Goal: Transaction & Acquisition: Purchase product/service

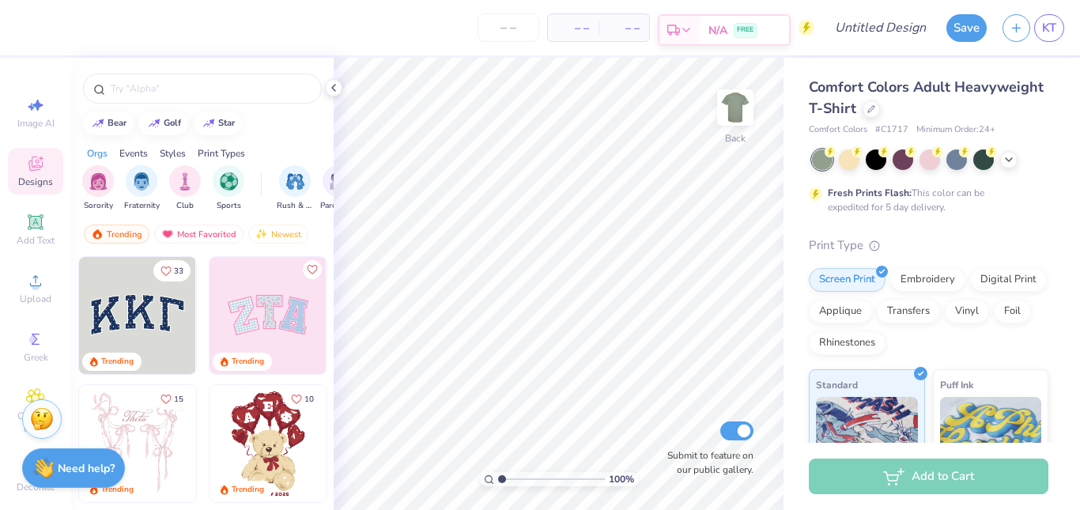
click at [681, 28] on icon at bounding box center [686, 30] width 13 height 13
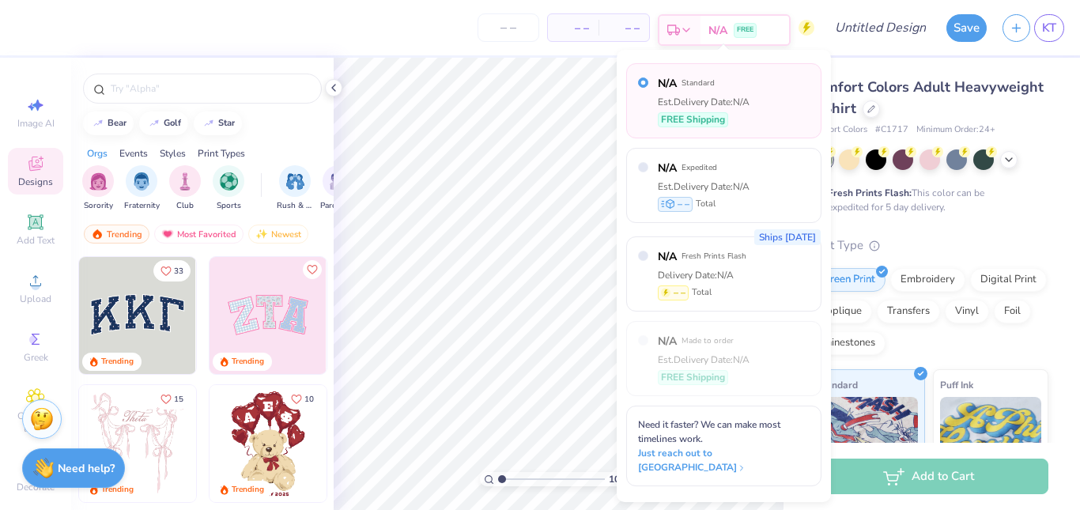
click at [681, 28] on icon at bounding box center [686, 30] width 13 height 13
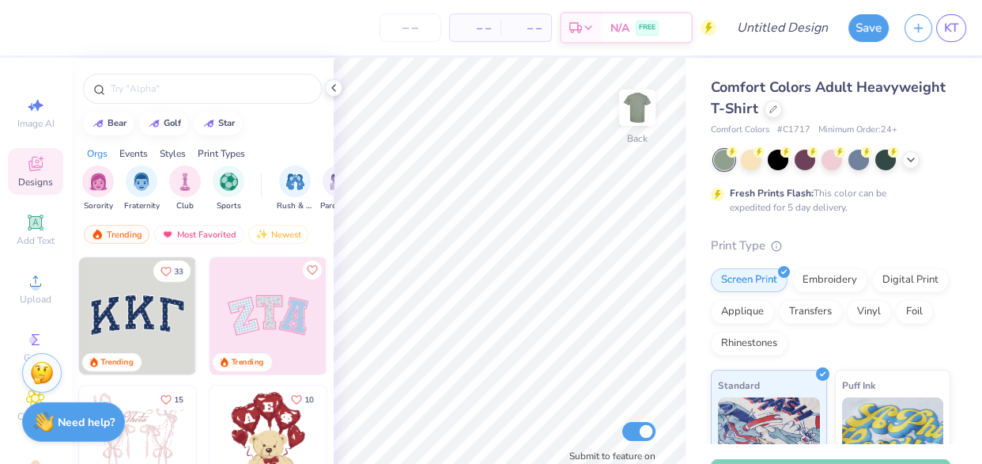
type input "1"
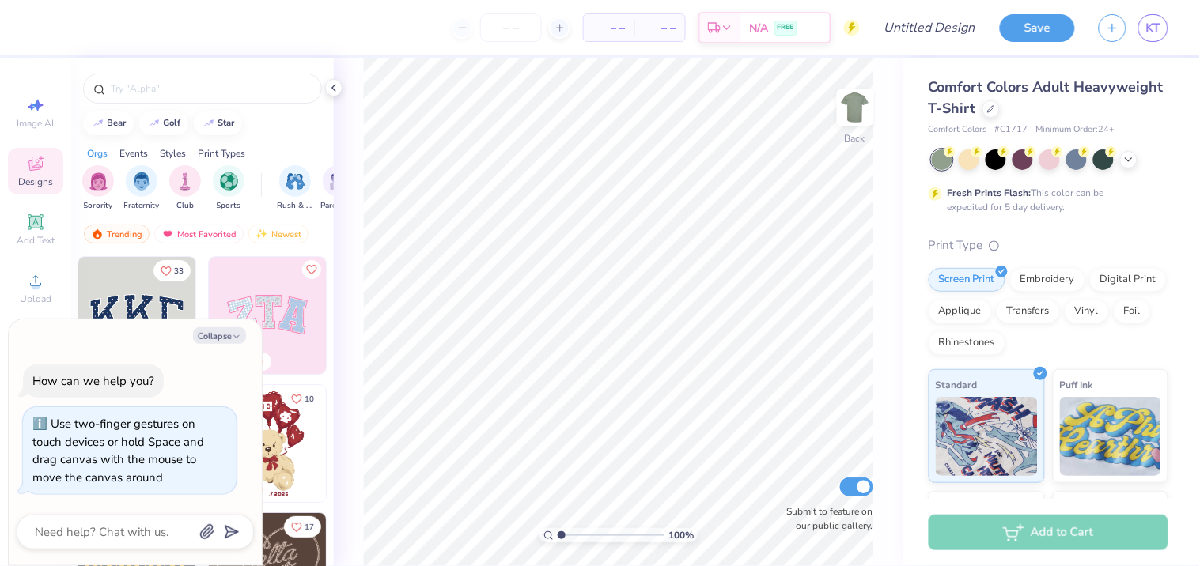
click at [1070, 509] on div "Add to Cart" at bounding box center [1049, 533] width 240 height 36
click at [226, 293] on img at bounding box center [267, 315] width 117 height 117
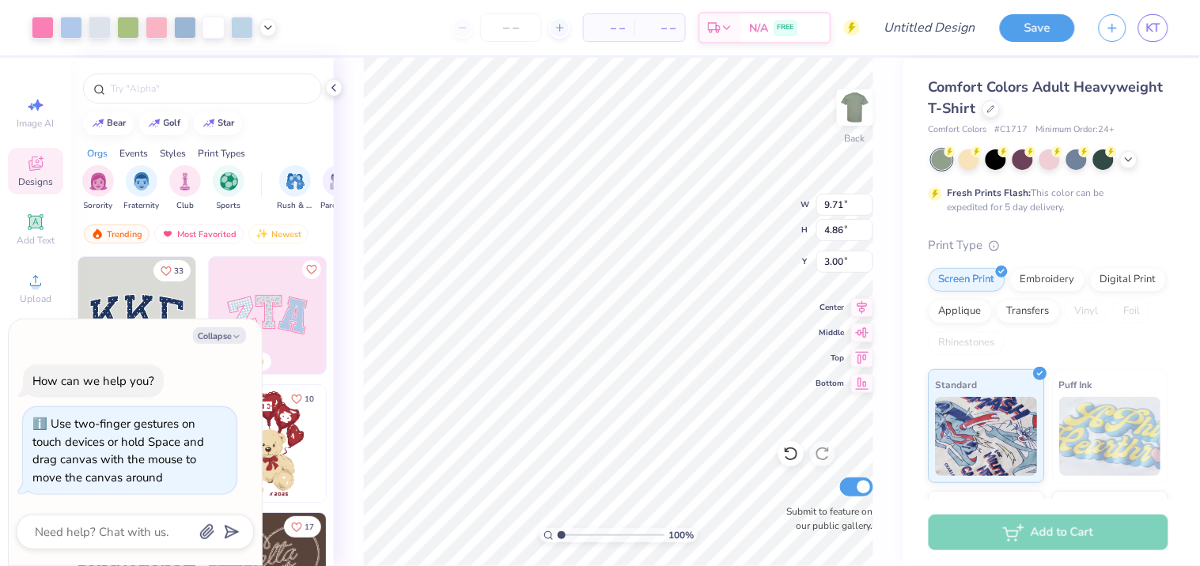
type textarea "x"
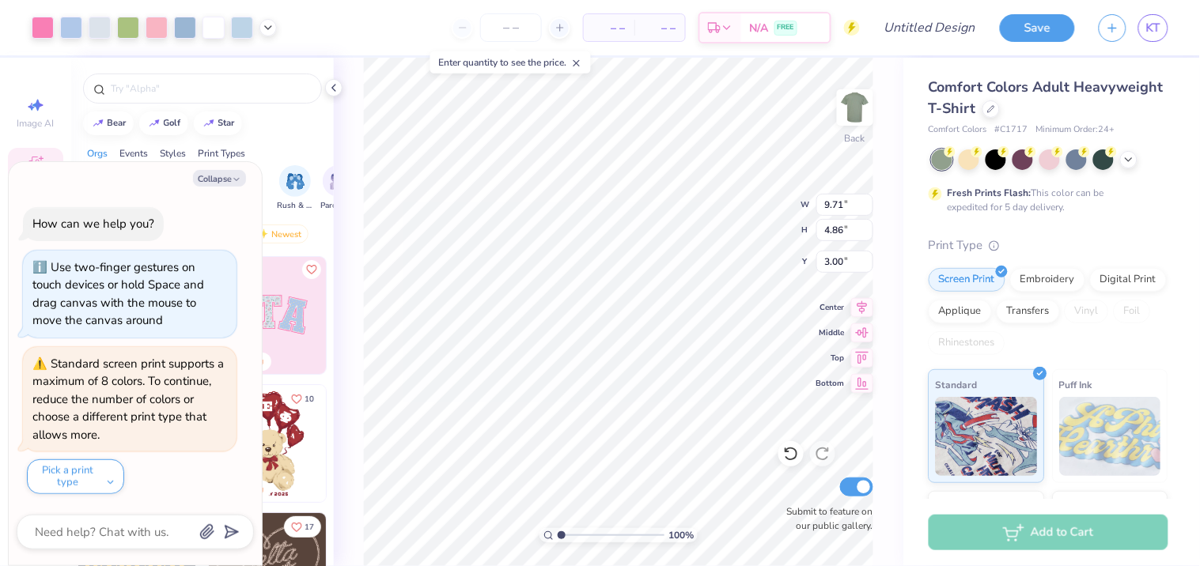
click at [1080, 509] on div "Add to Cart" at bounding box center [1049, 533] width 240 height 36
click at [517, 25] on input "number" at bounding box center [511, 27] width 62 height 28
click at [551, 32] on div at bounding box center [559, 27] width 21 height 21
type input "12"
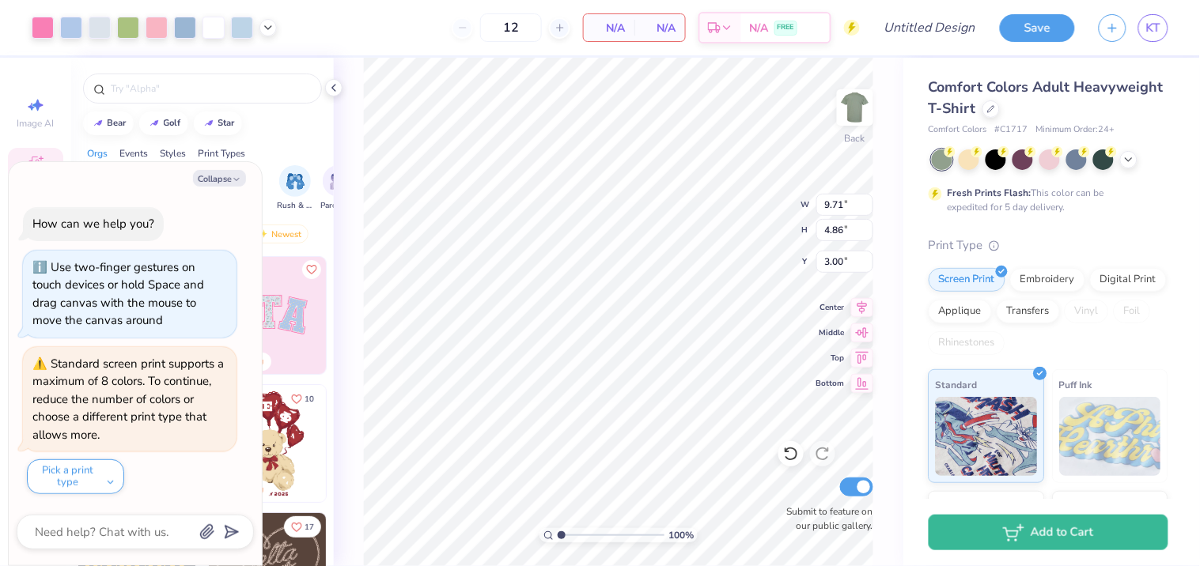
click at [651, 24] on span "N/A" at bounding box center [660, 28] width 32 height 17
click at [665, 27] on span "N/A" at bounding box center [660, 28] width 32 height 17
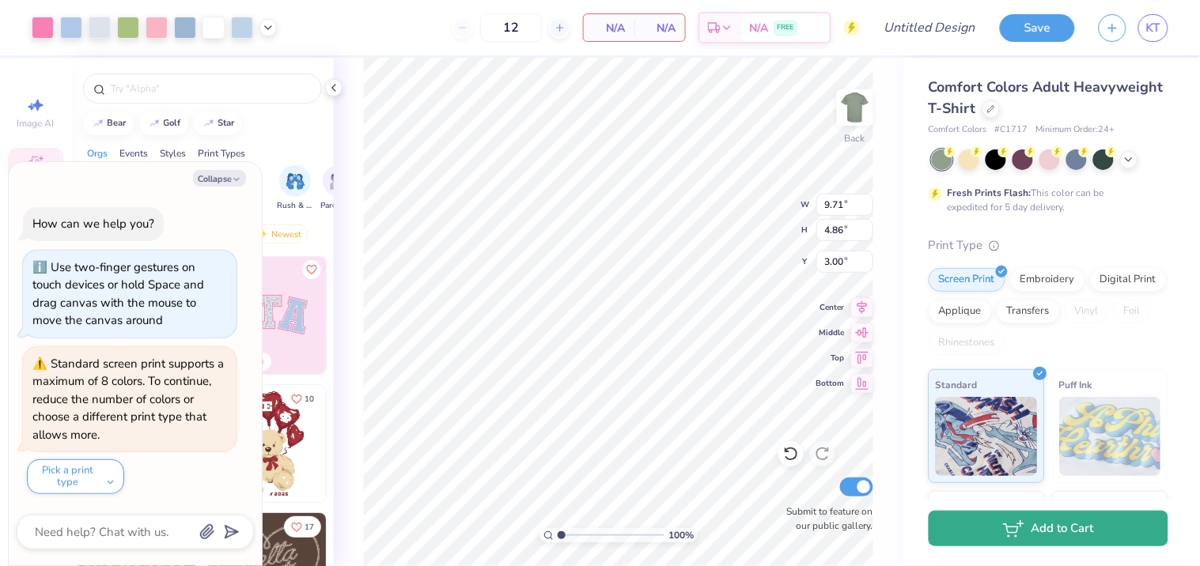
click at [1064, 509] on button "Add to Cart" at bounding box center [1049, 529] width 240 height 36
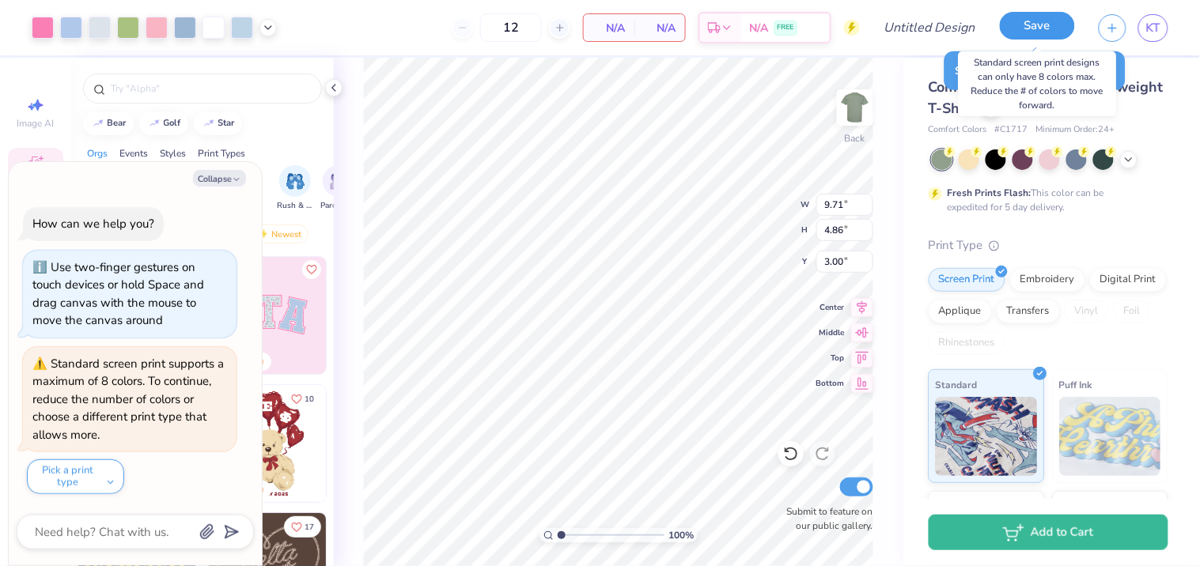
click at [1042, 30] on button "Save" at bounding box center [1037, 26] width 75 height 28
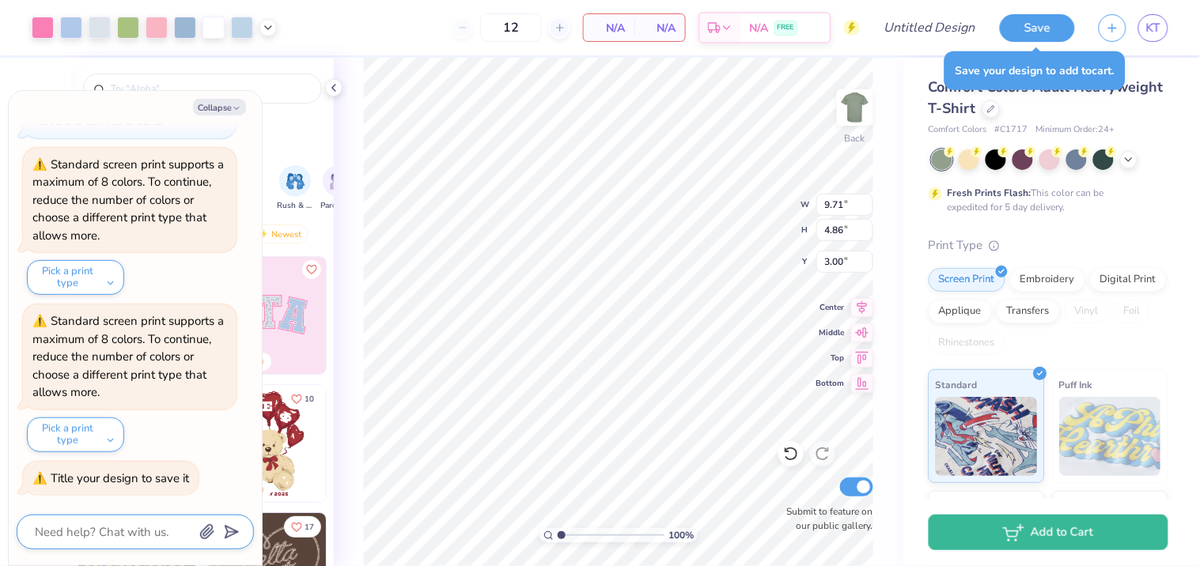
scroll to position [129, 0]
type textarea "x"
click at [943, 26] on input "Design Title" at bounding box center [949, 28] width 78 height 32
type input "T"
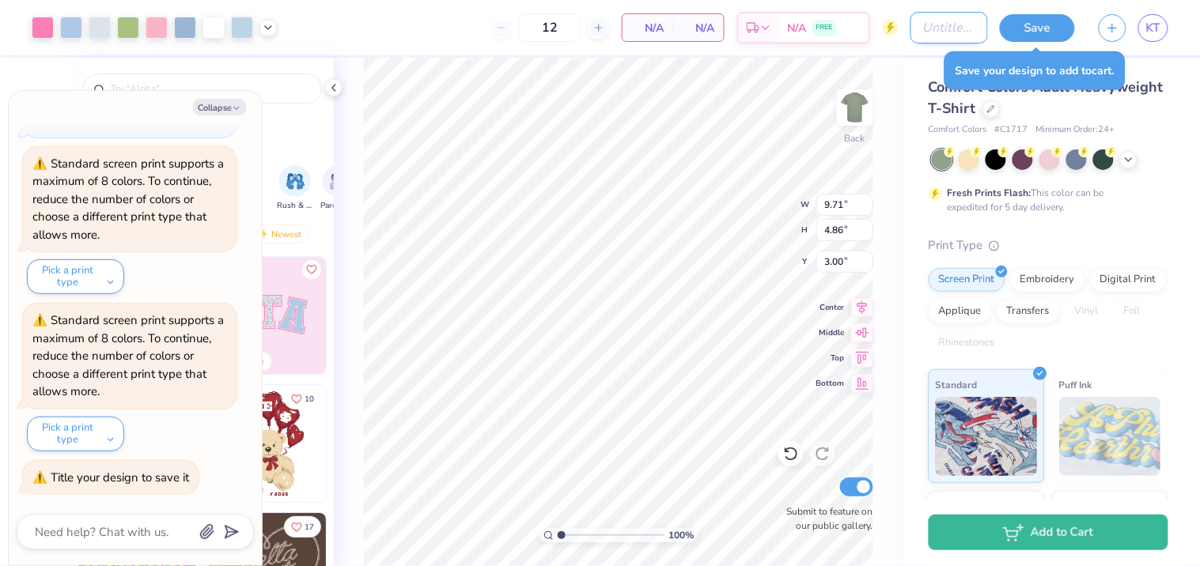
type textarea "x"
type input "Te"
type textarea "x"
type input "Tes"
type textarea "x"
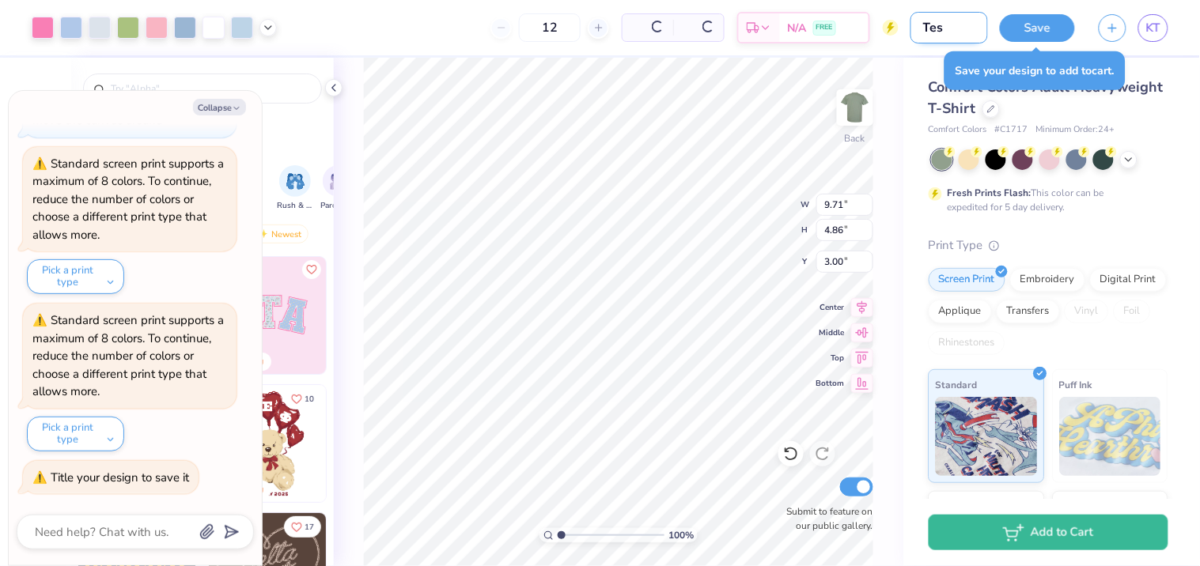
type input "Test"
type textarea "x"
type input "Test"
click at [1040, 34] on button "Save" at bounding box center [1037, 26] width 75 height 28
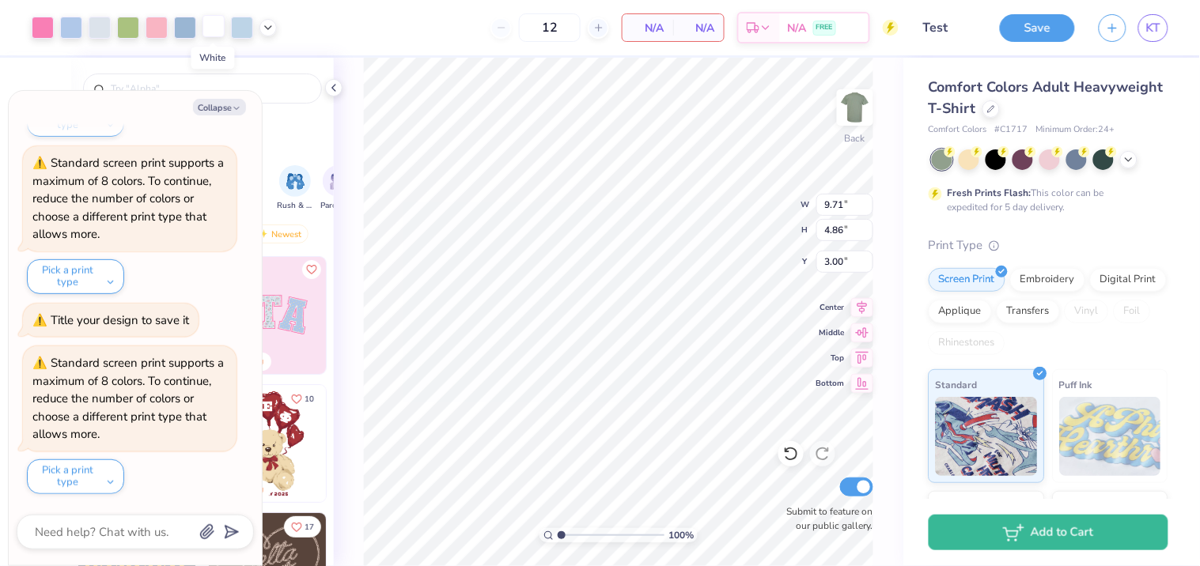
click at [220, 28] on div at bounding box center [213, 26] width 22 height 22
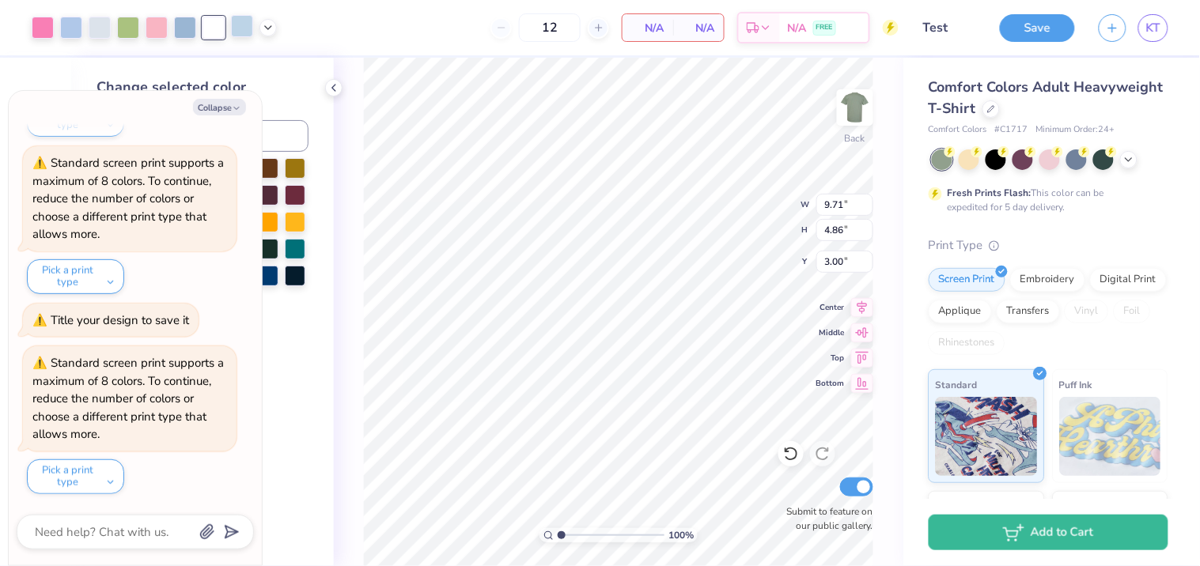
click at [234, 25] on div at bounding box center [242, 26] width 22 height 22
click at [214, 105] on button "Collapse" at bounding box center [219, 107] width 53 height 17
type textarea "x"
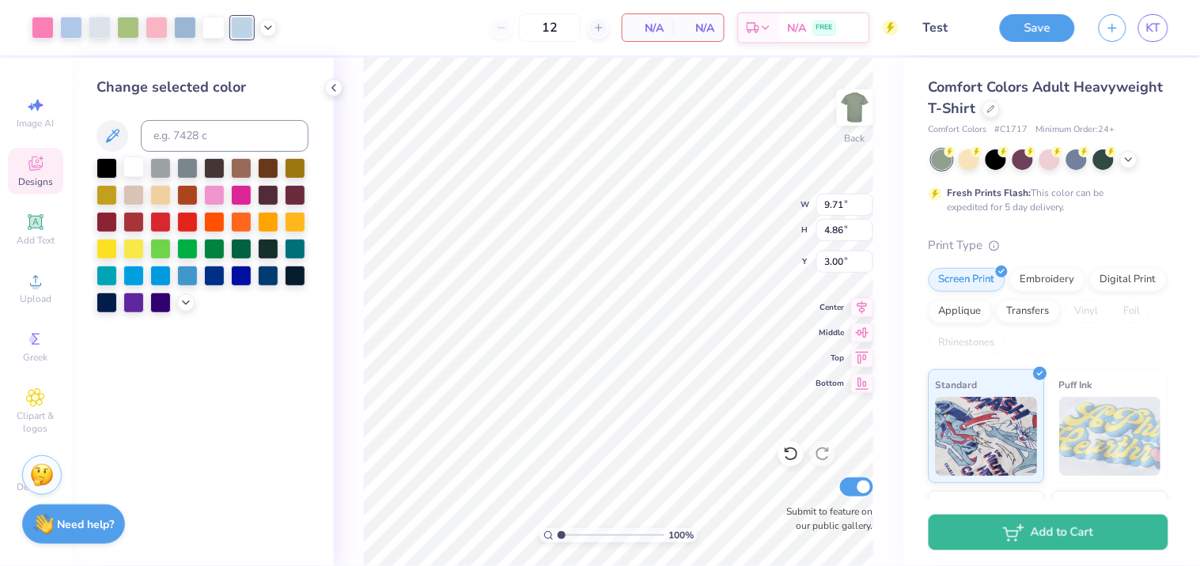
click at [135, 162] on div at bounding box center [133, 167] width 21 height 21
click at [239, 32] on div at bounding box center [242, 26] width 22 height 22
click at [131, 172] on div at bounding box center [133, 167] width 21 height 21
click at [187, 28] on div at bounding box center [185, 26] width 22 height 22
click at [131, 168] on div at bounding box center [133, 167] width 21 height 21
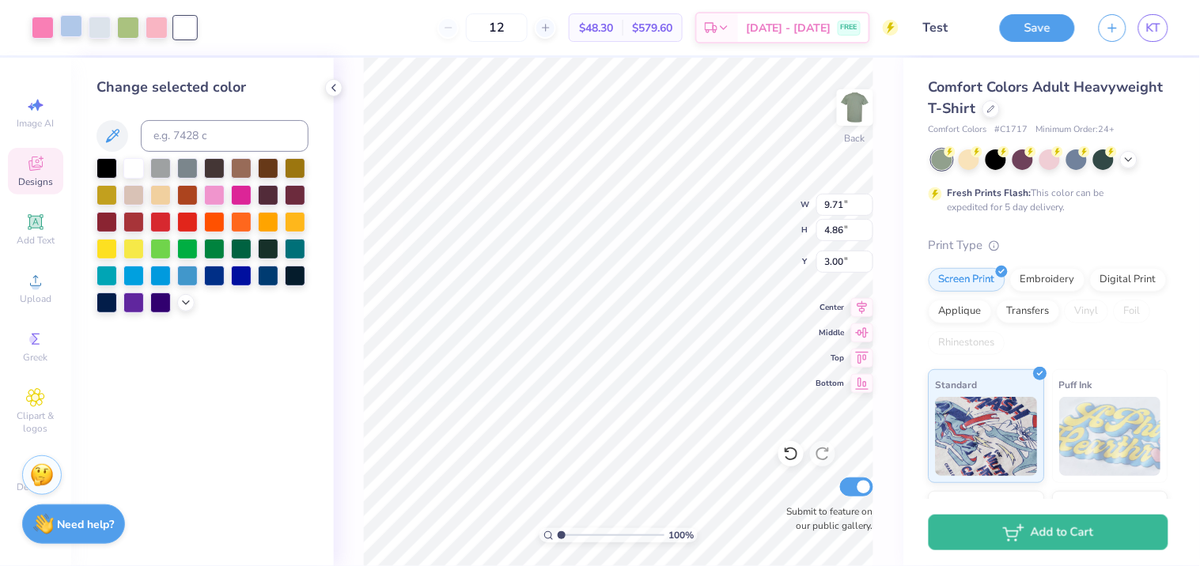
drag, startPoint x: 70, startPoint y: 26, endPoint x: 107, endPoint y: 89, distance: 72.7
click at [76, 37] on div at bounding box center [71, 26] width 22 height 22
click at [137, 161] on div at bounding box center [133, 167] width 21 height 21
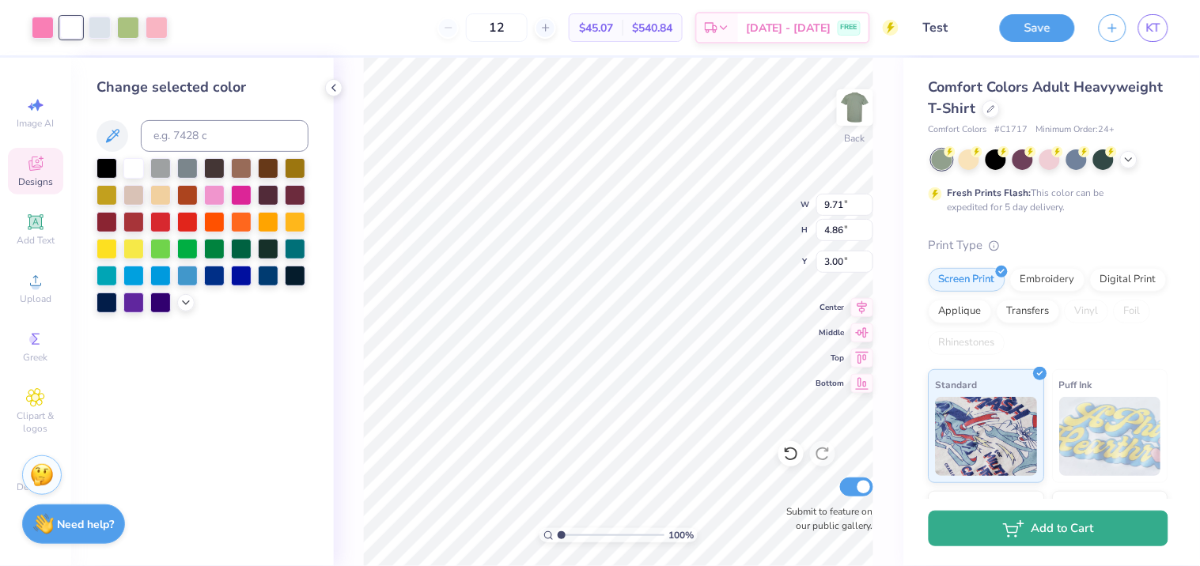
click at [1057, 509] on button "Add to Cart" at bounding box center [1049, 529] width 240 height 36
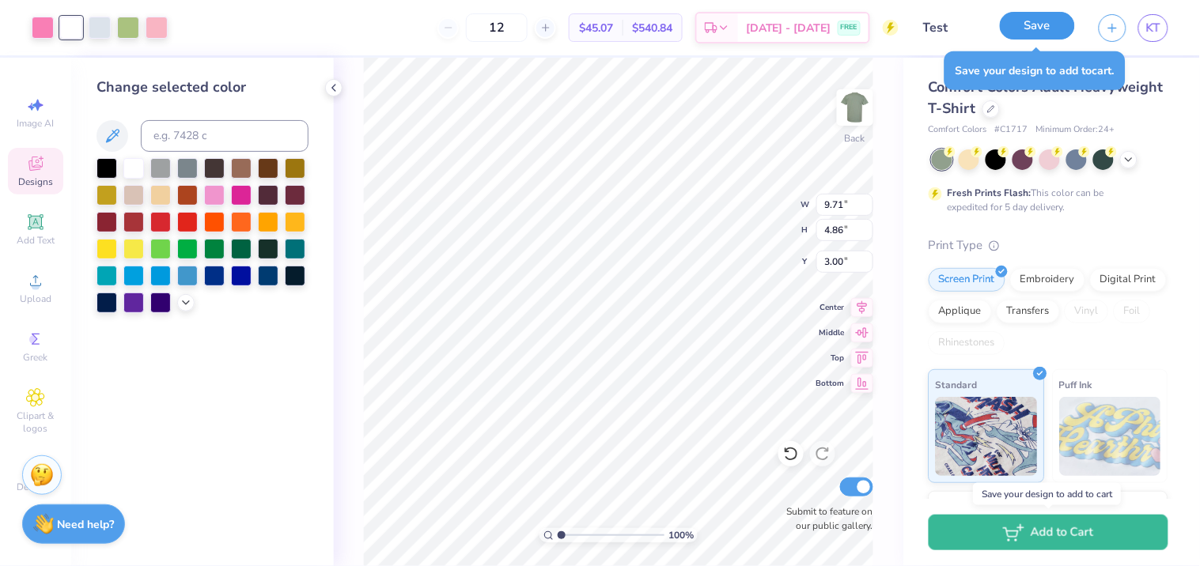
click at [1034, 32] on button "Save" at bounding box center [1037, 26] width 75 height 28
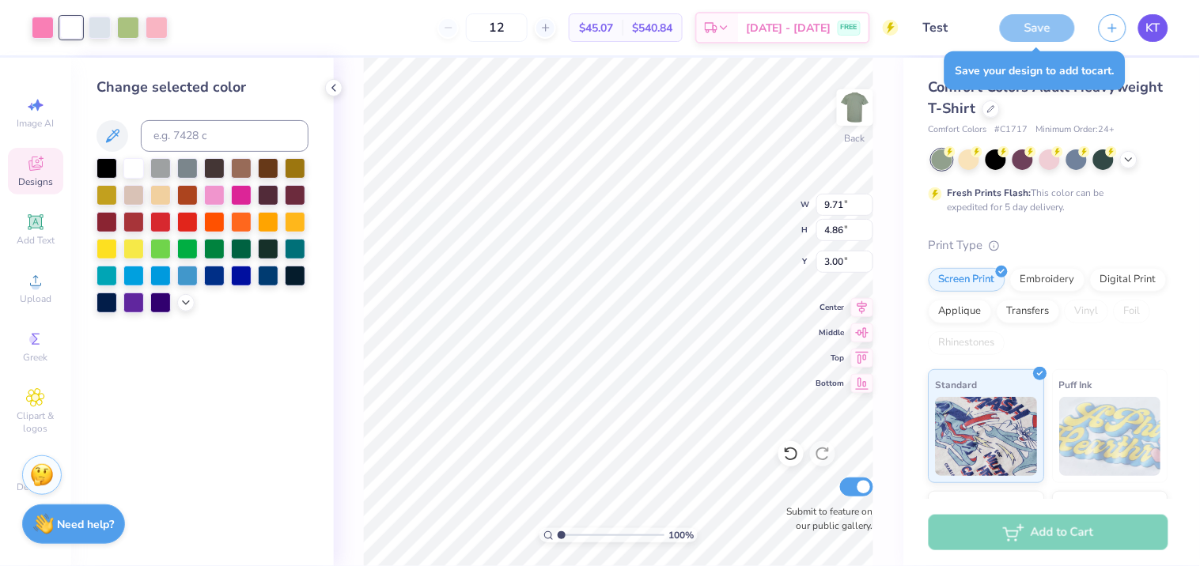
click at [1080, 34] on link "KT" at bounding box center [1153, 28] width 30 height 28
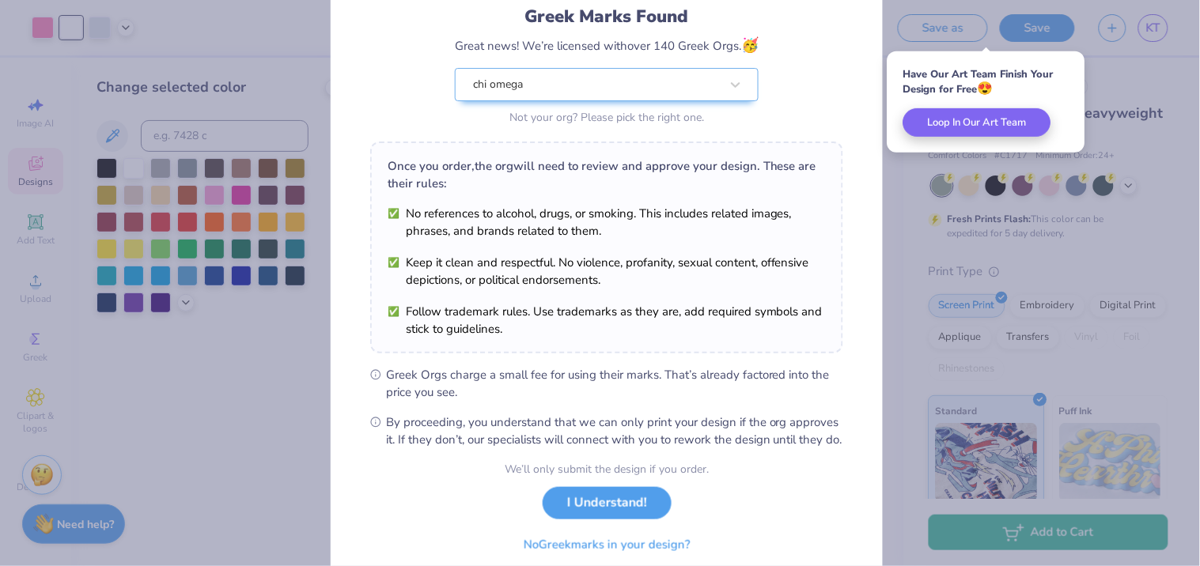
scroll to position [172, 0]
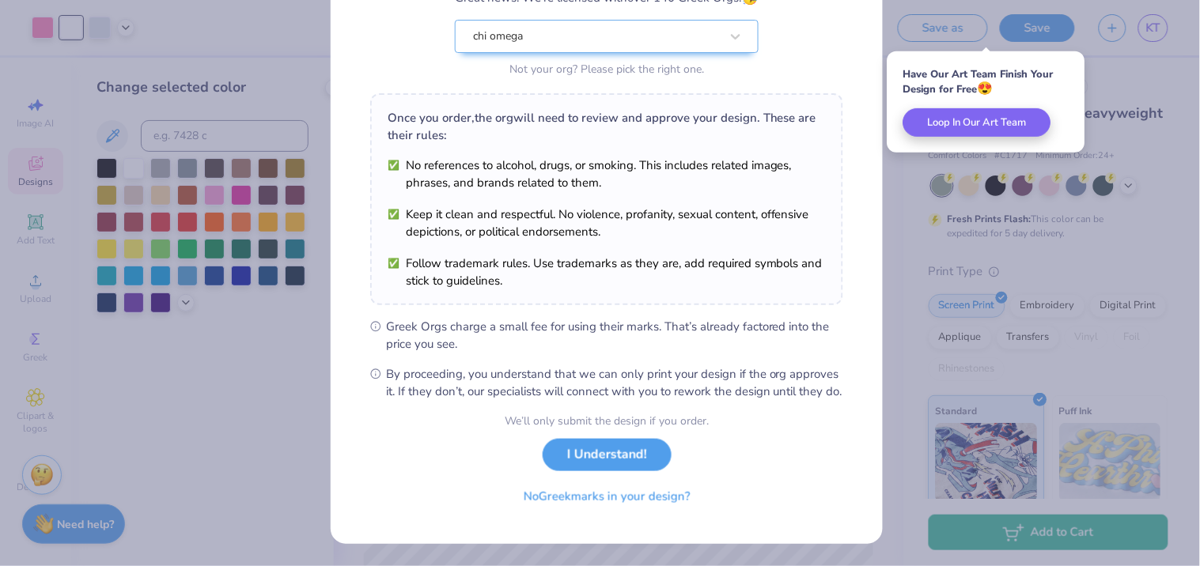
click at [912, 415] on div "Greek Marks Found Great news! We’re licensed with over 140 Greek Orgs. 🥳 chi om…" at bounding box center [600, 283] width 1200 height 566
click at [944, 373] on div "Greek Marks Found Great news! We’re licensed with over 140 Greek Orgs. 🥳 chi om…" at bounding box center [600, 283] width 1200 height 566
